Goal: Task Accomplishment & Management: Use online tool/utility

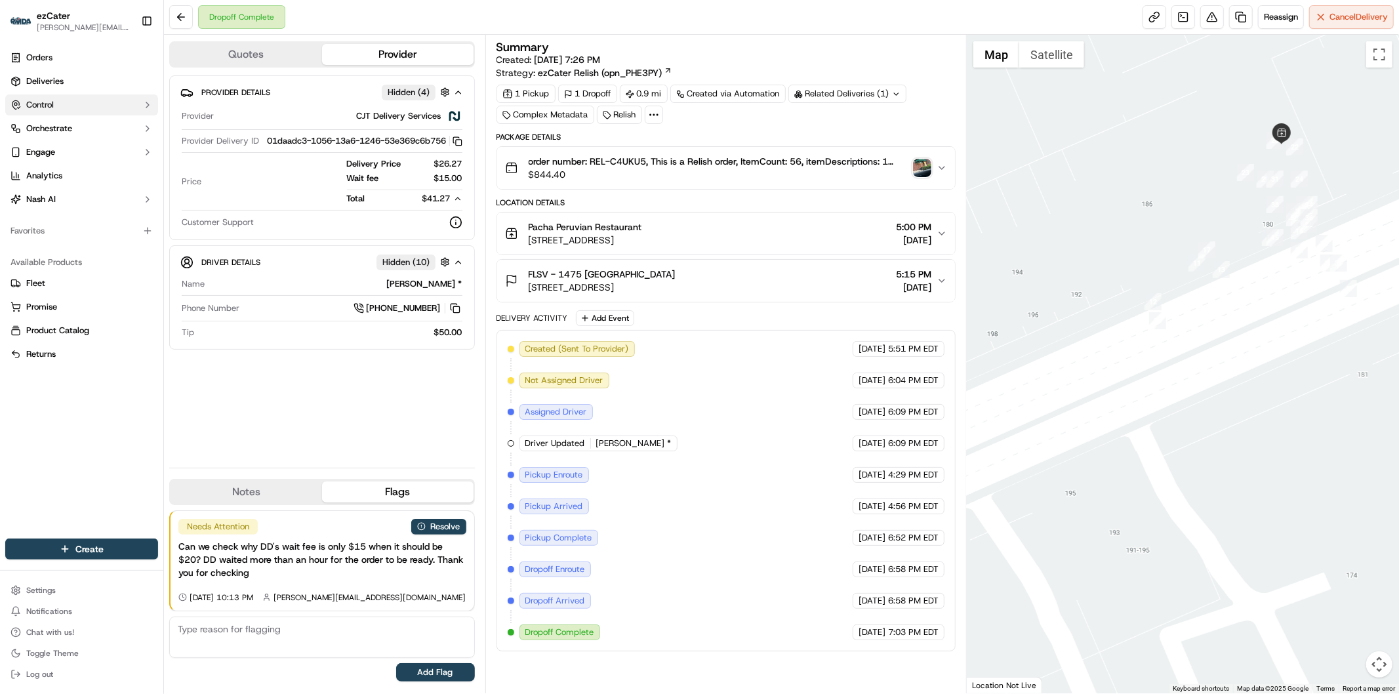
click at [114, 104] on button "Control" at bounding box center [81, 104] width 153 height 21
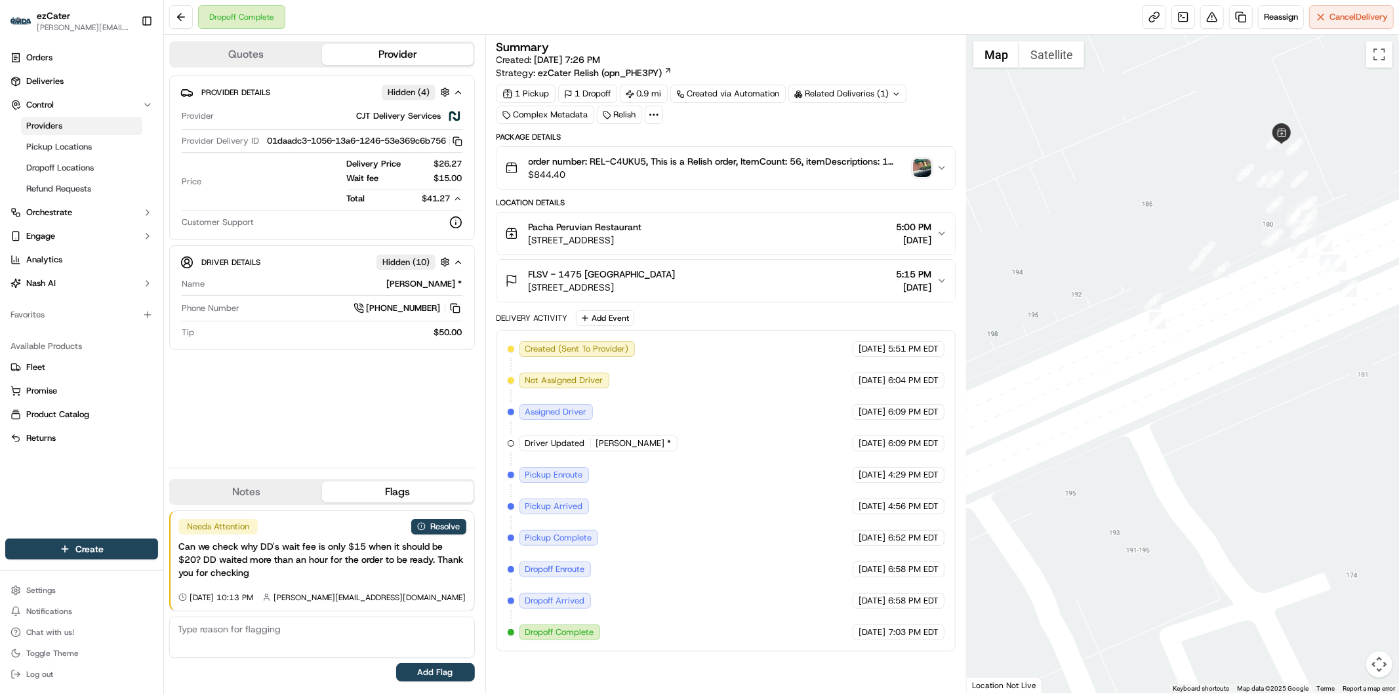
click at [64, 125] on link "Providers" at bounding box center [81, 126] width 121 height 18
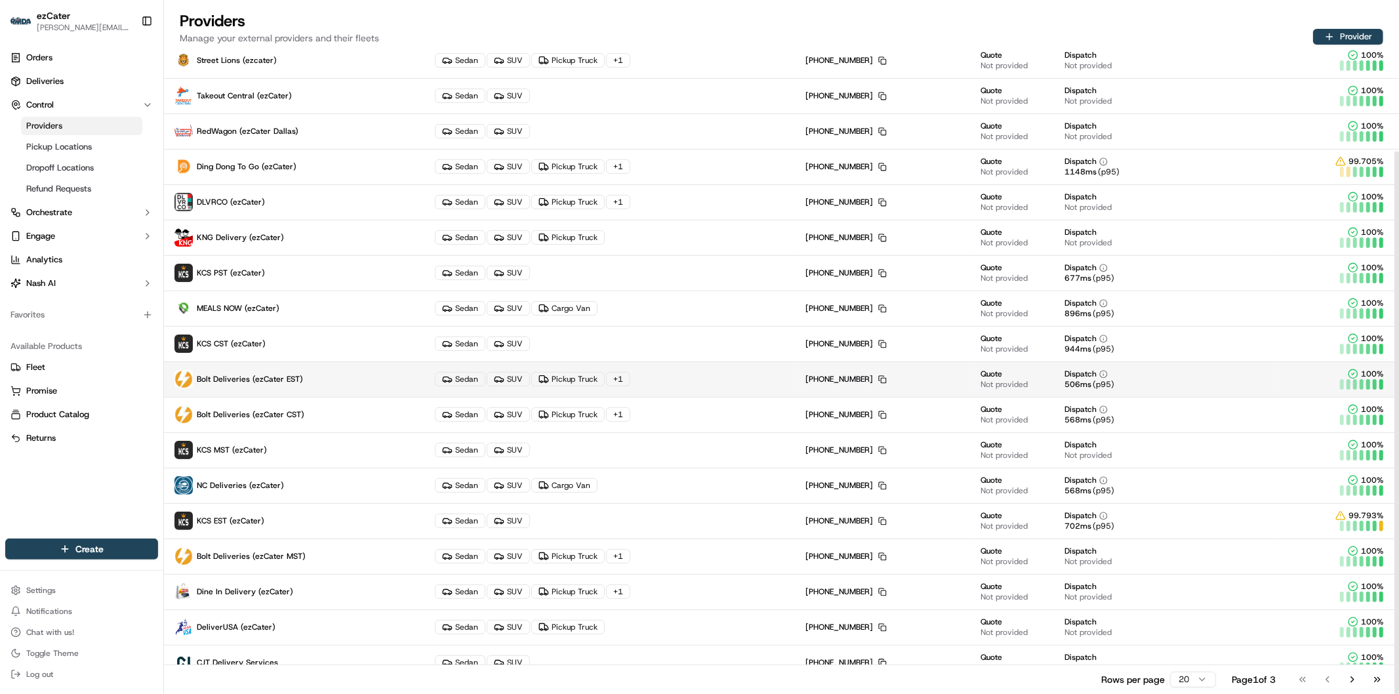
scroll to position [119, 0]
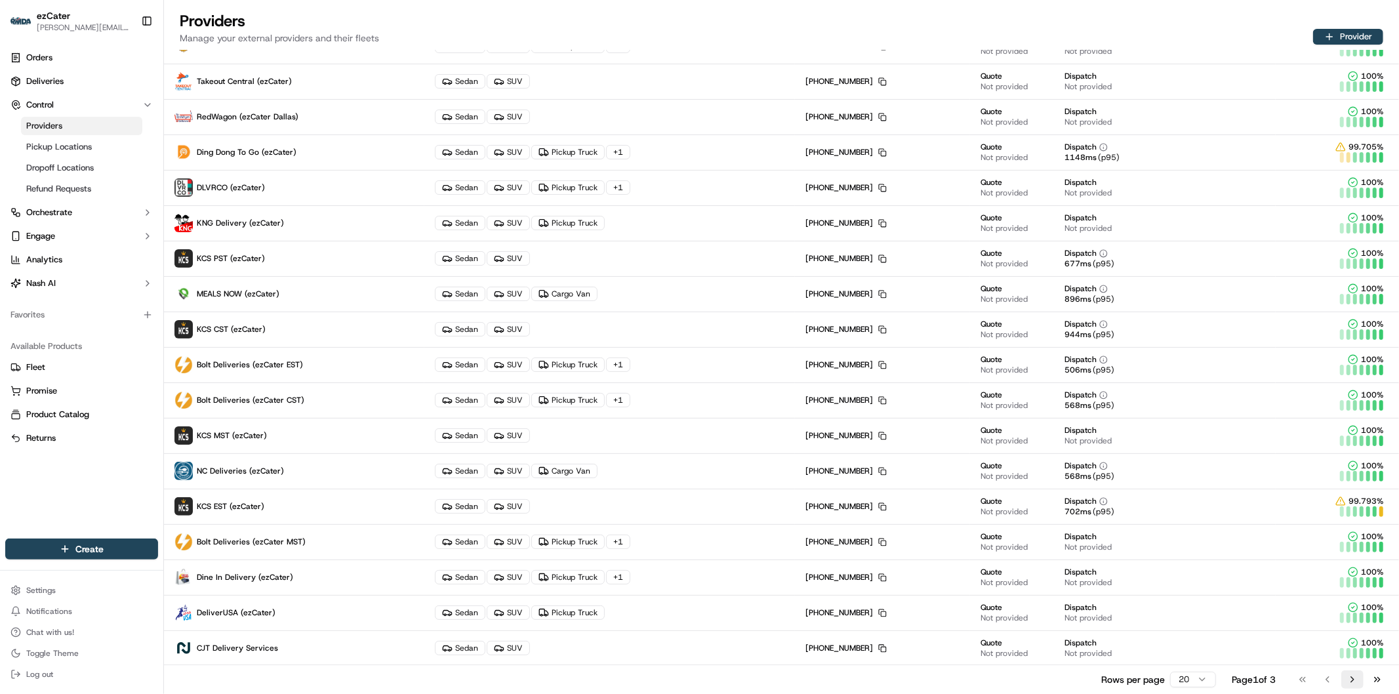
click at [1349, 677] on button "Go to next page" at bounding box center [1353, 679] width 22 height 18
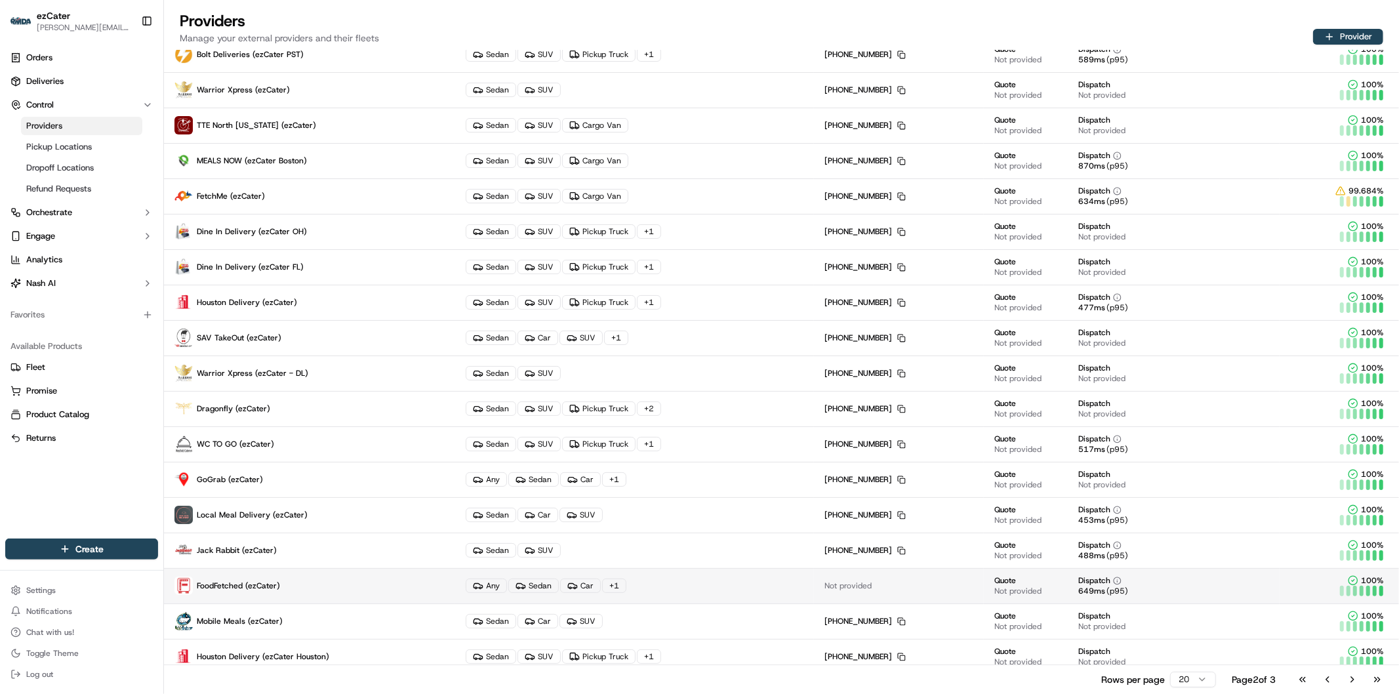
scroll to position [73, 0]
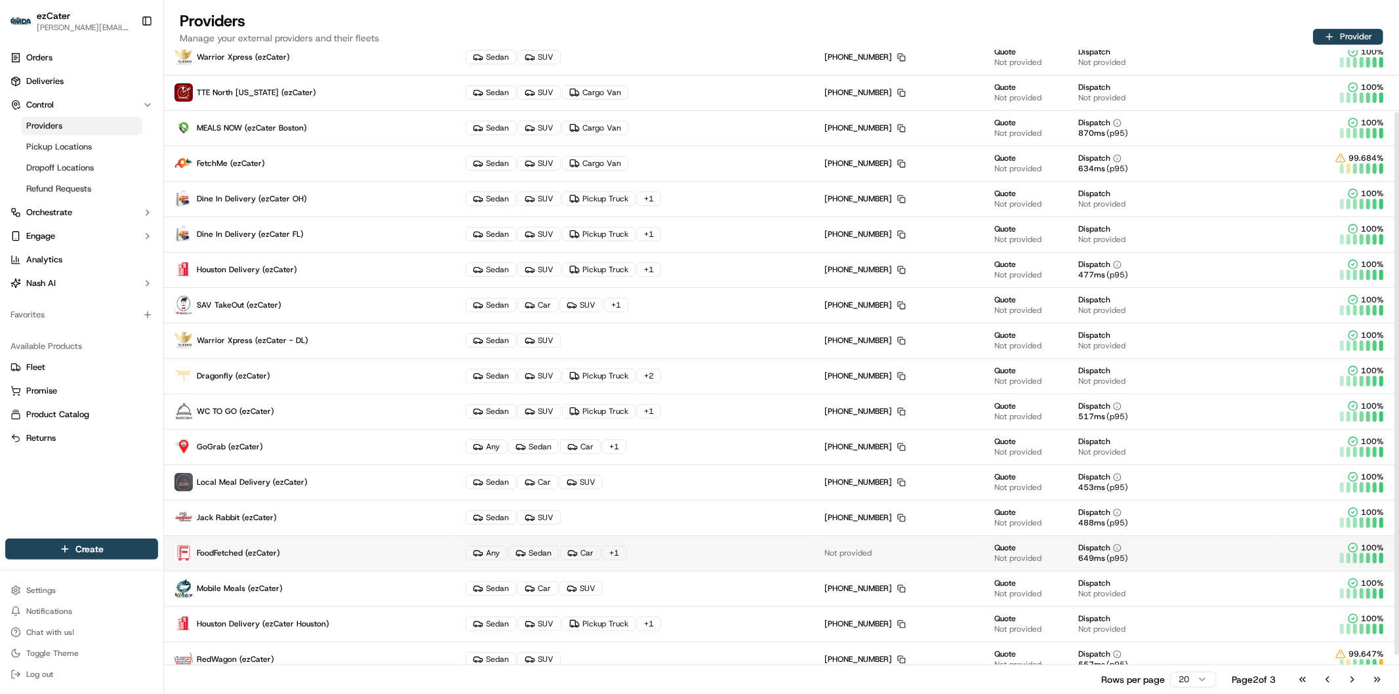
click at [286, 548] on p "FoodFetched (ezCater)" at bounding box center [310, 553] width 270 height 18
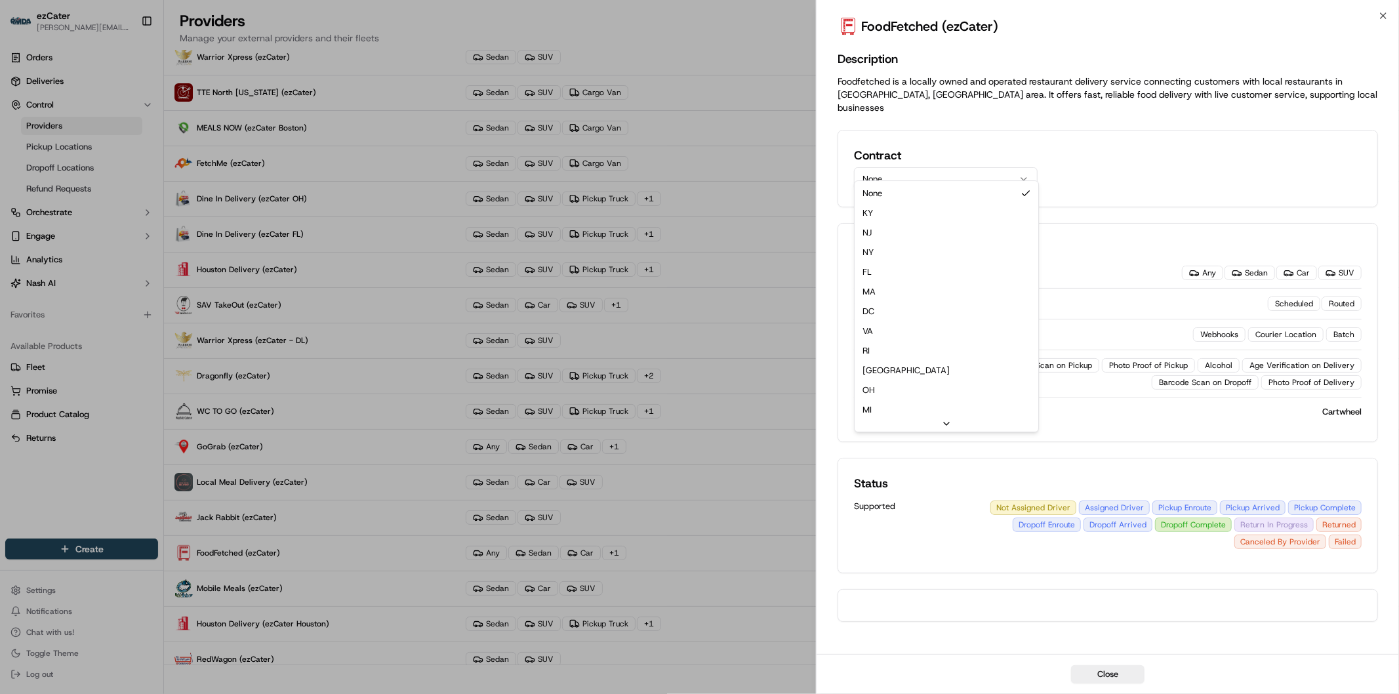
click at [993, 167] on button "None" at bounding box center [946, 179] width 184 height 24
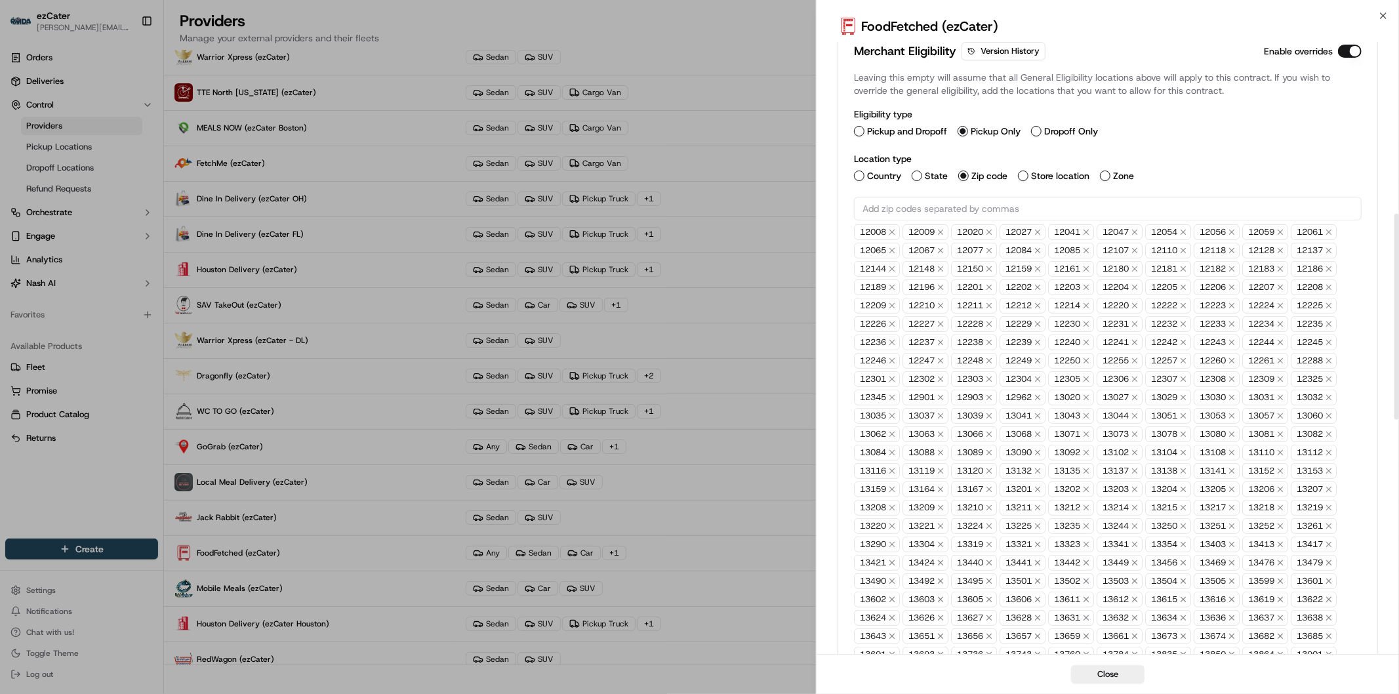
scroll to position [218, 0]
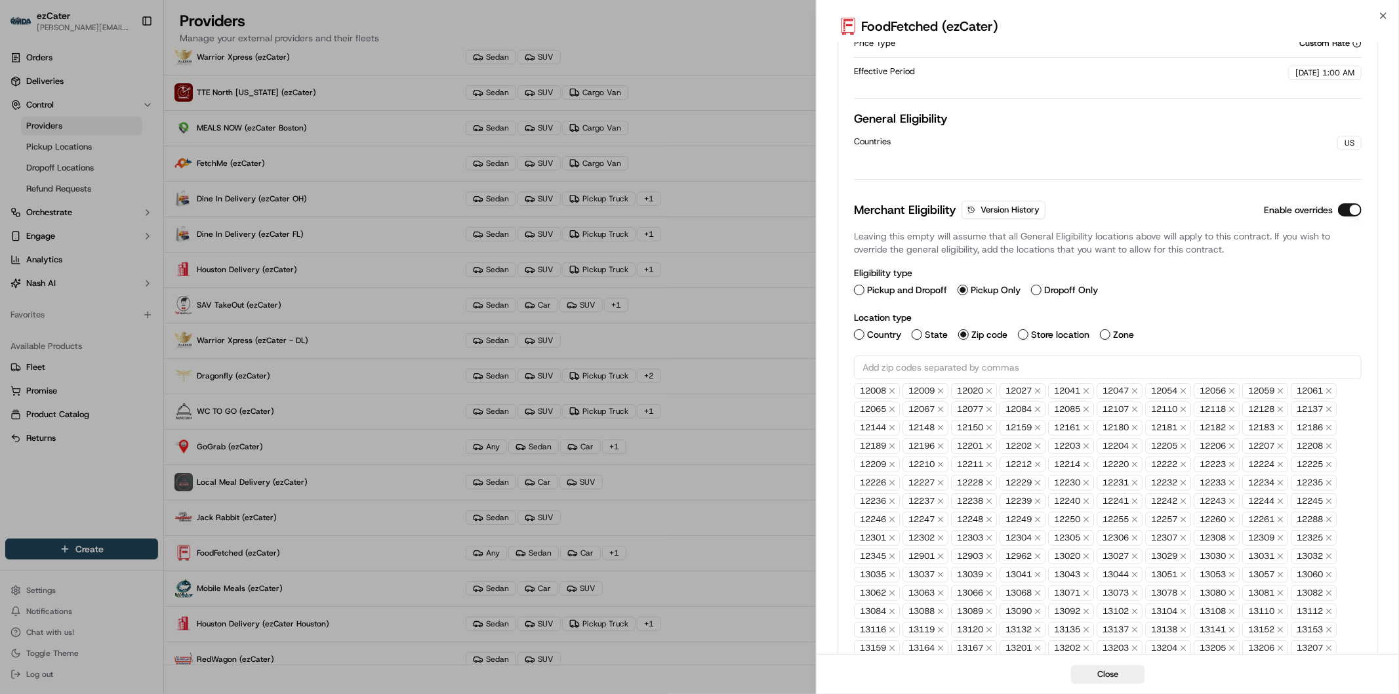
click at [970, 356] on input "text" at bounding box center [1108, 368] width 508 height 24
paste input "14843"
type input "14843"
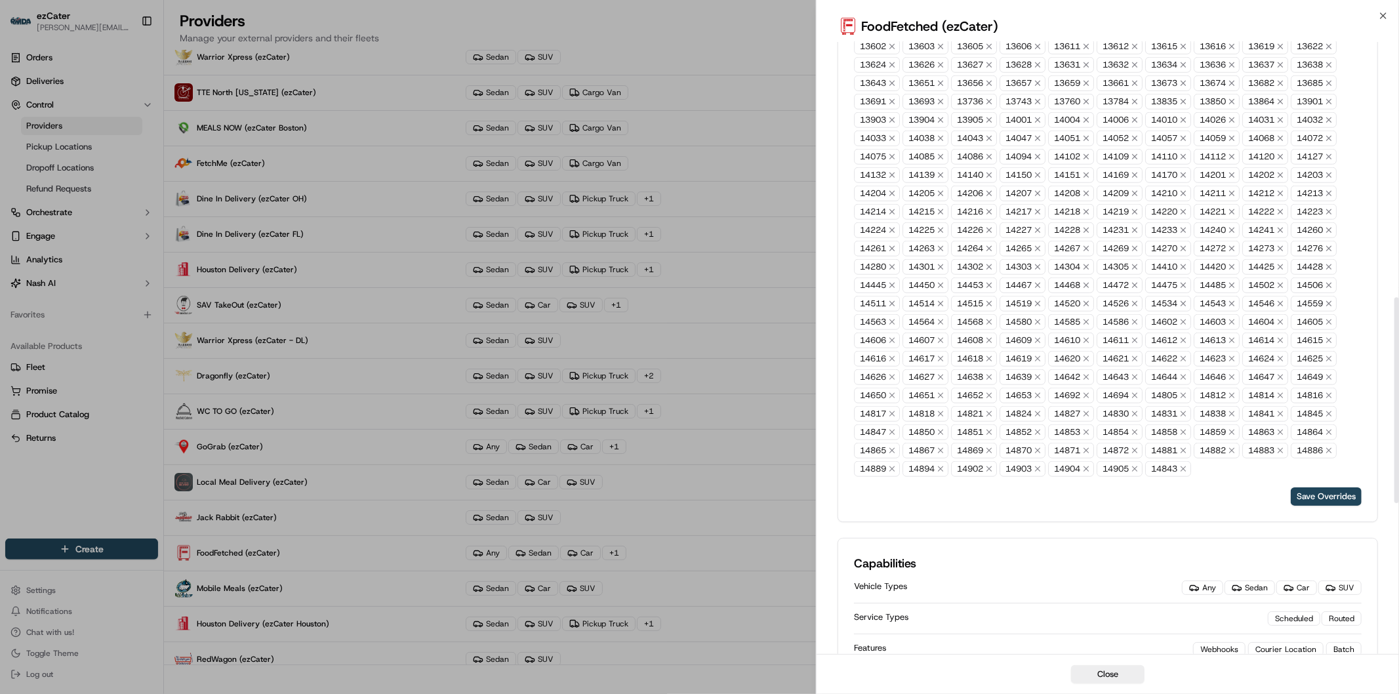
scroll to position [1166, 0]
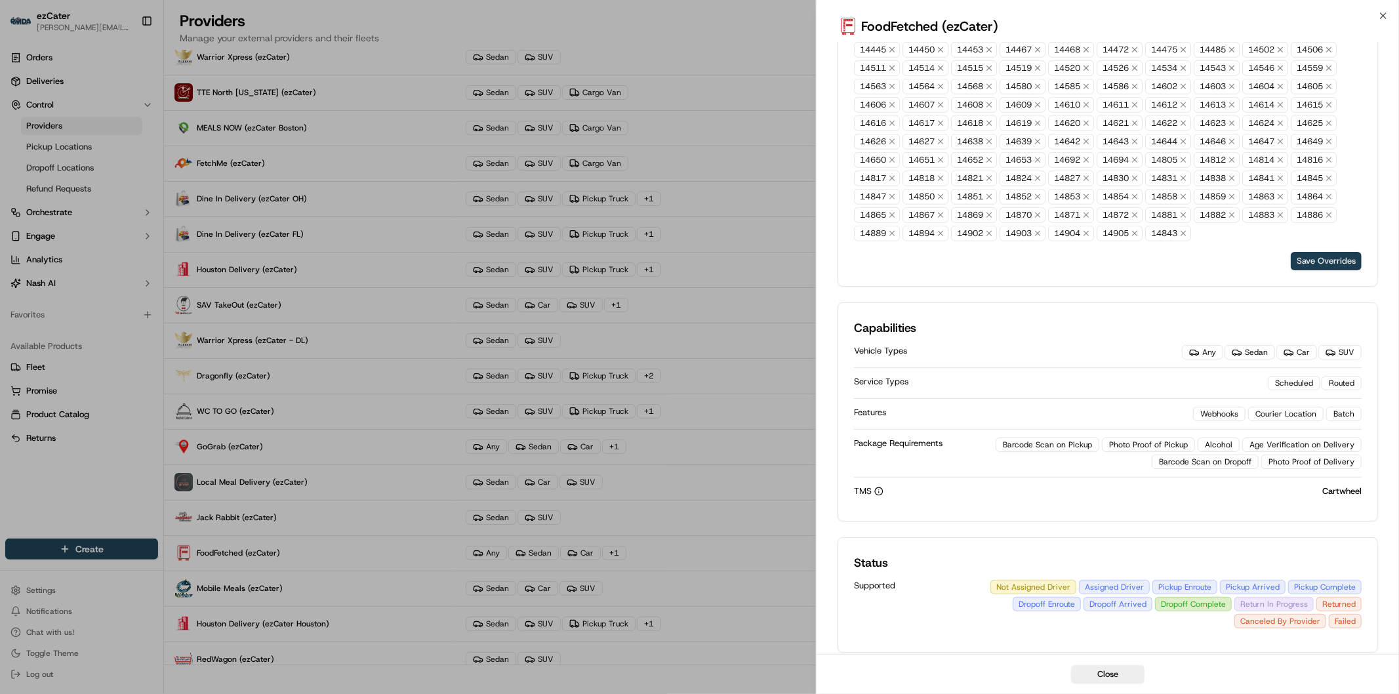
click at [1342, 252] on button "Save Overrides" at bounding box center [1326, 261] width 71 height 18
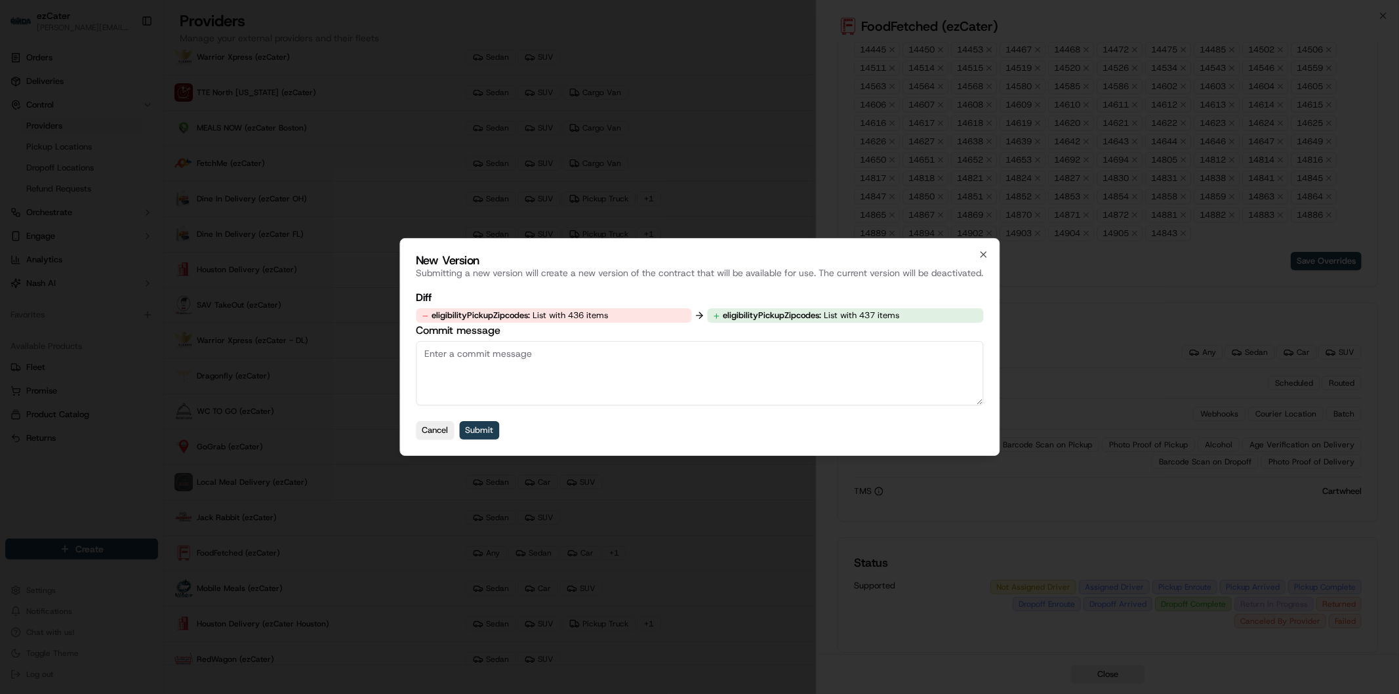
click at [484, 426] on button "Submit" at bounding box center [479, 430] width 40 height 18
